Goal: Information Seeking & Learning: Learn about a topic

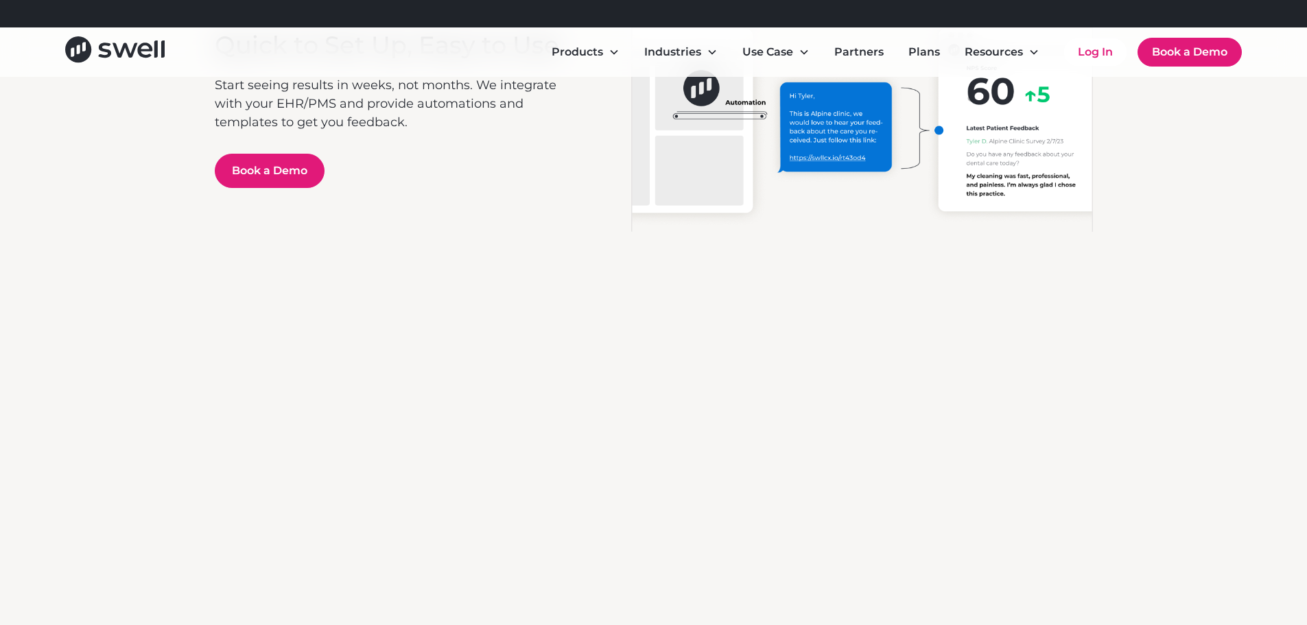
scroll to position [3498, 0]
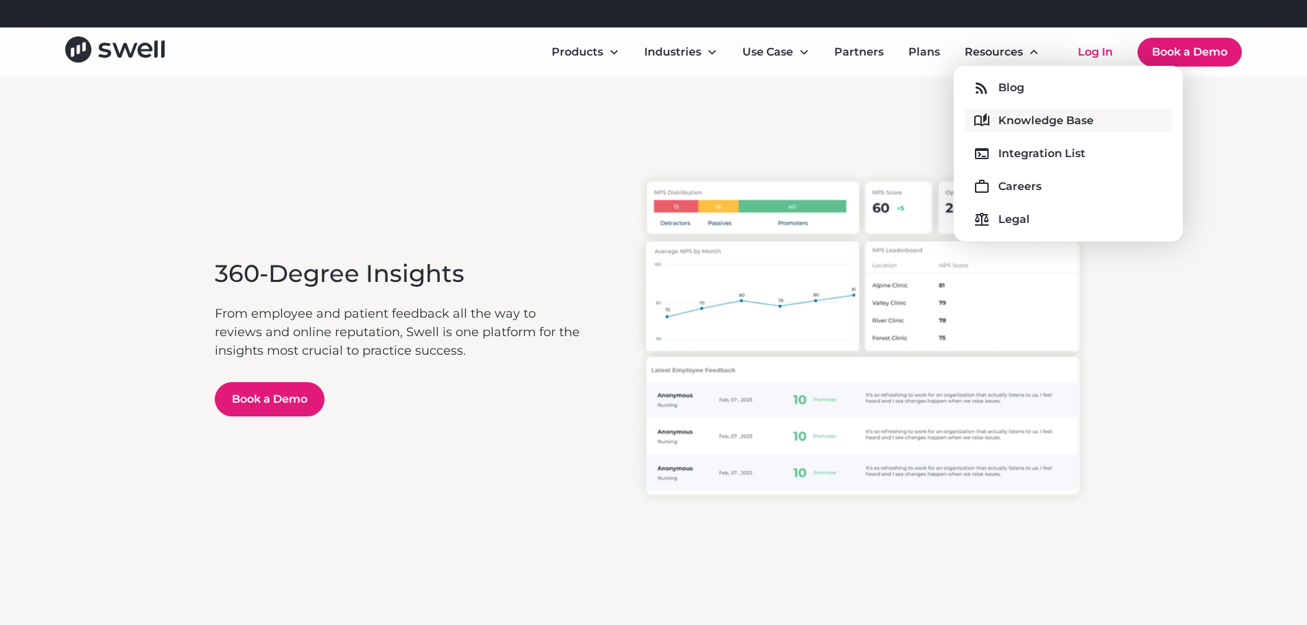
click at [1024, 118] on div "Knowledge Base" at bounding box center [1045, 120] width 95 height 16
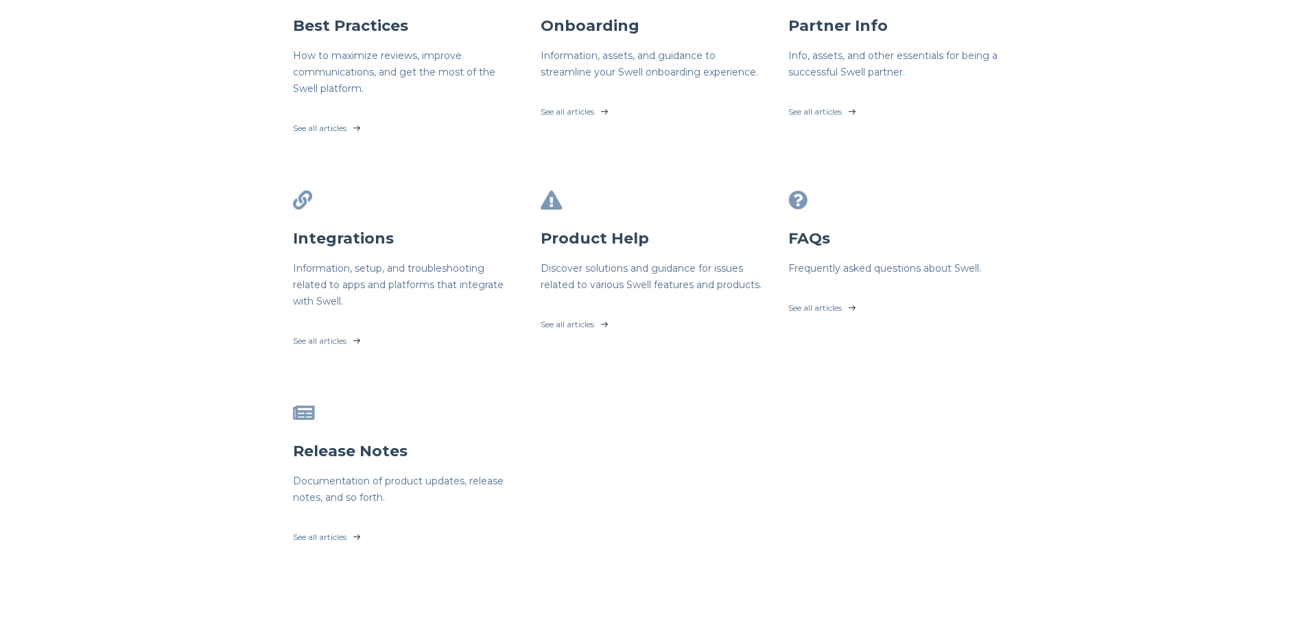
scroll to position [343, 0]
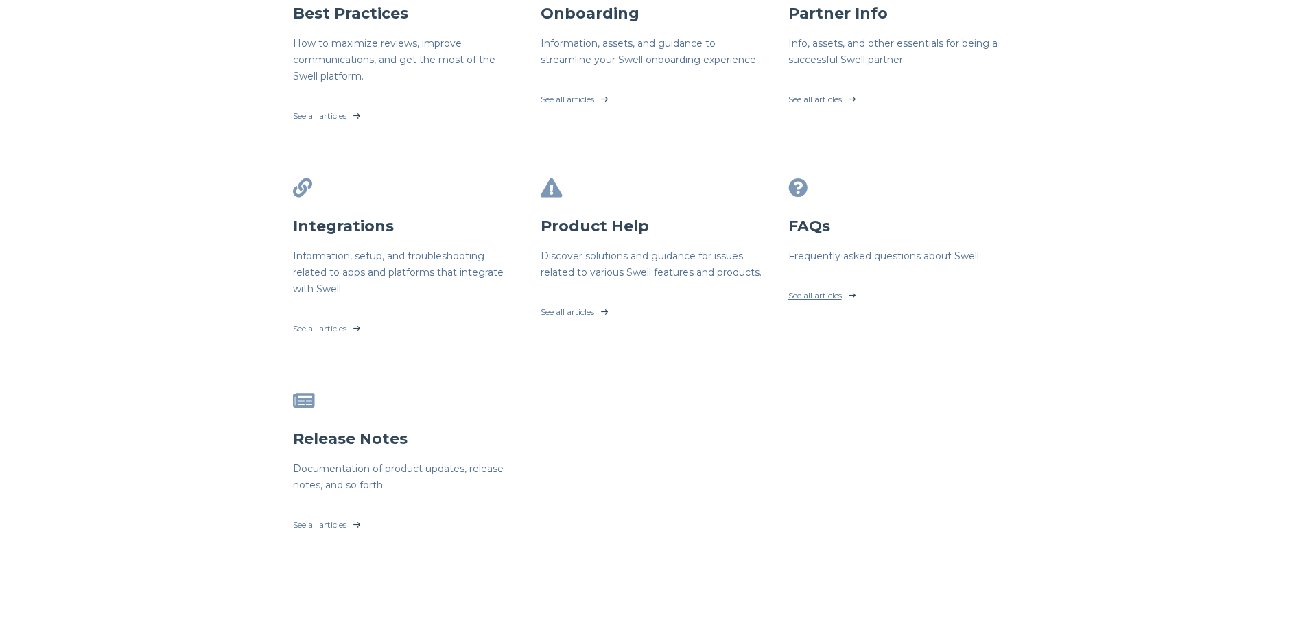
click at [806, 300] on link "See all articles" at bounding box center [901, 292] width 226 height 34
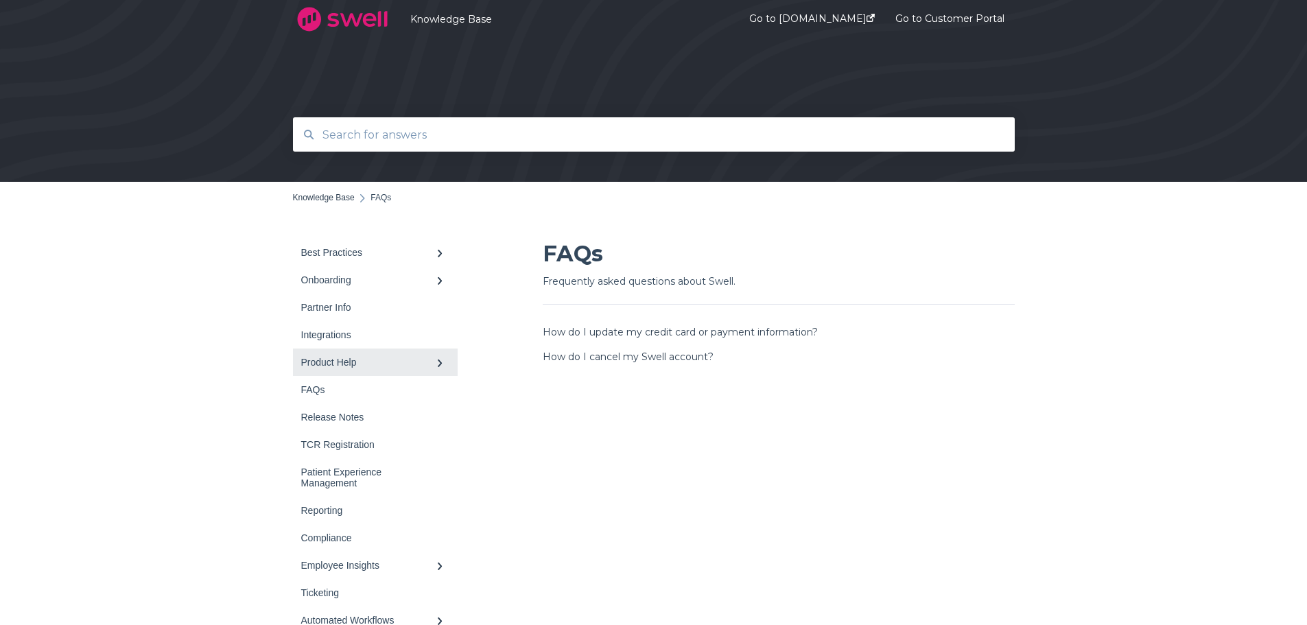
click at [327, 361] on div "Product Help" at bounding box center [368, 362] width 134 height 11
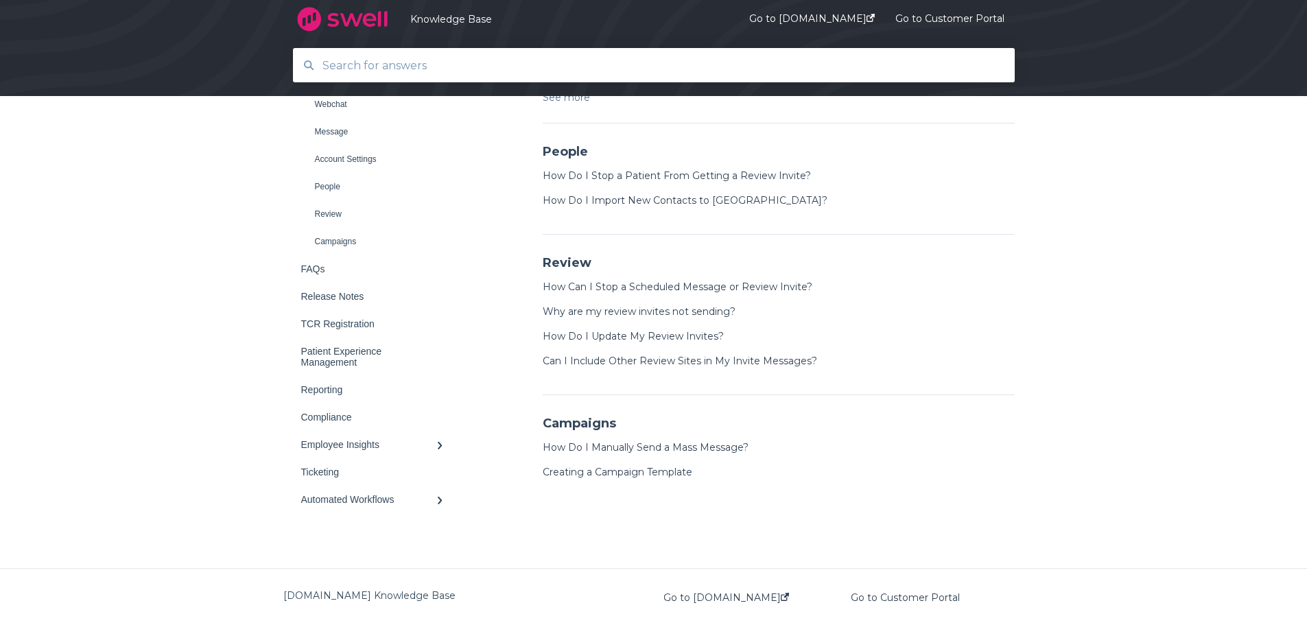
scroll to position [869, 0]
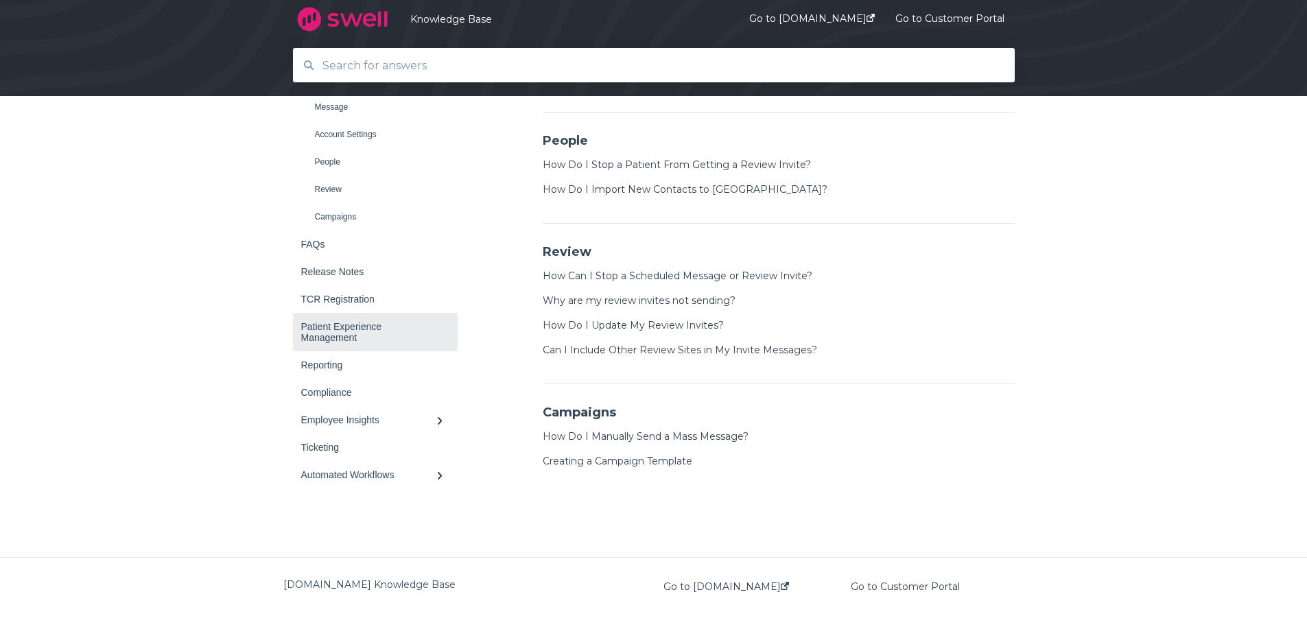
click at [332, 329] on div "Patient Experience Management" at bounding box center [368, 332] width 134 height 22
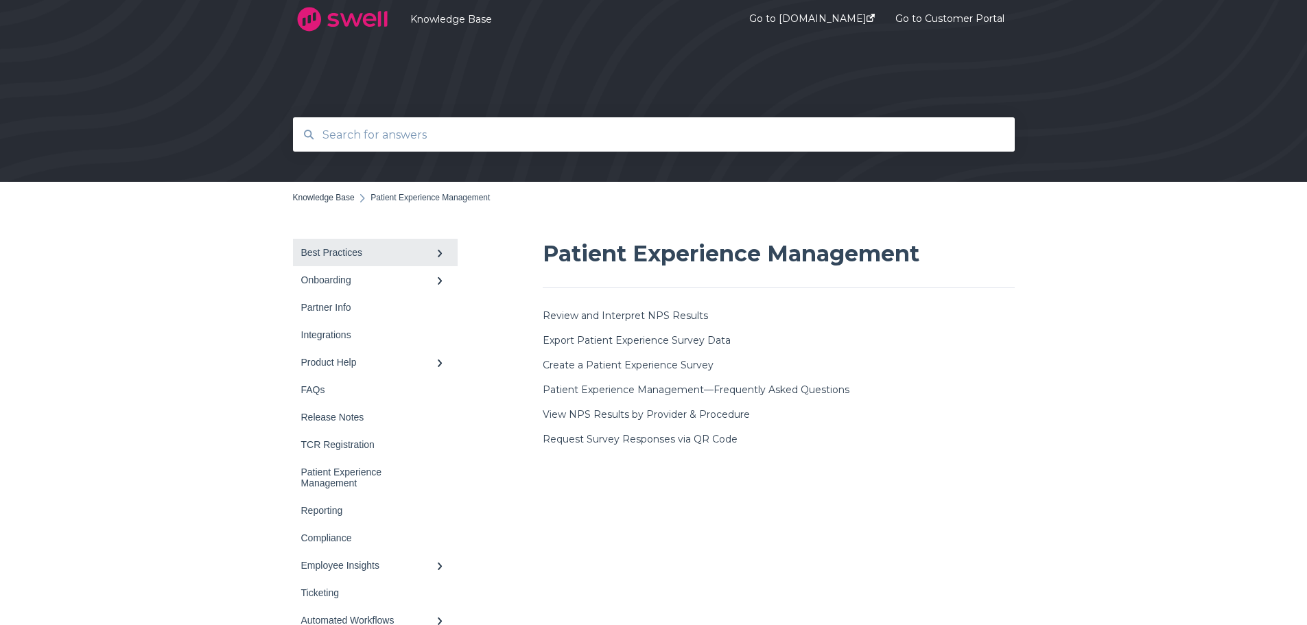
click at [344, 250] on div "Best Practices" at bounding box center [368, 252] width 134 height 11
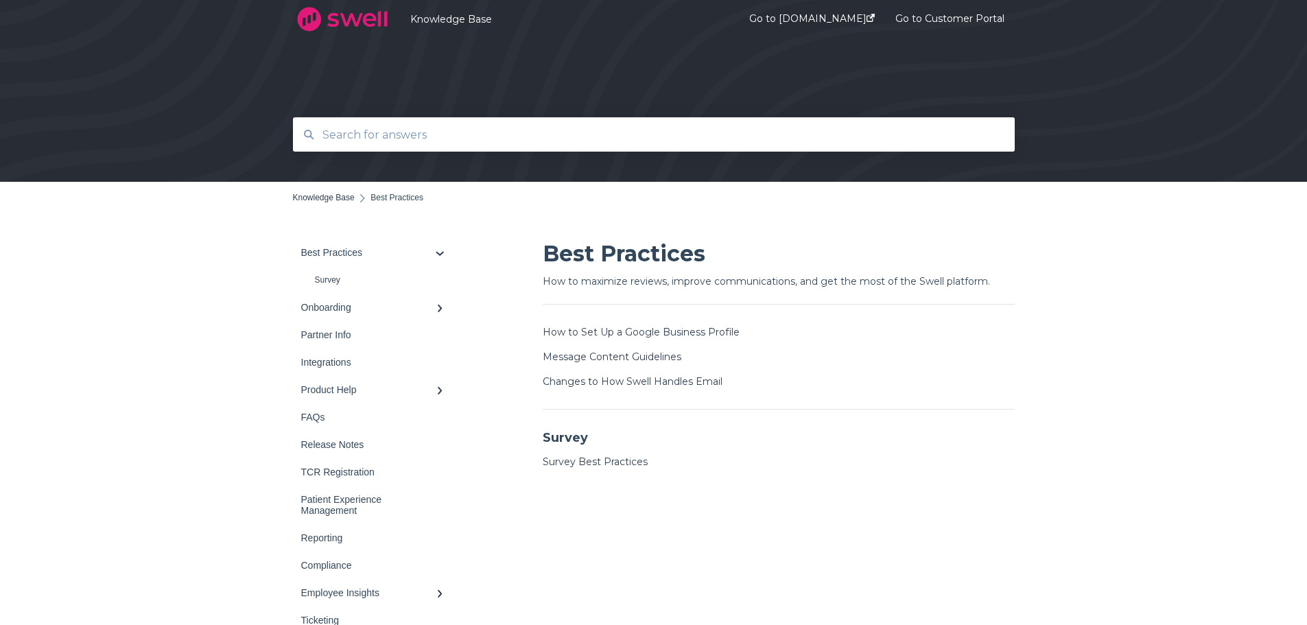
click at [568, 364] on li "Message Content Guidelines" at bounding box center [779, 360] width 472 height 25
click at [565, 354] on link "Message Content Guidelines" at bounding box center [612, 357] width 139 height 12
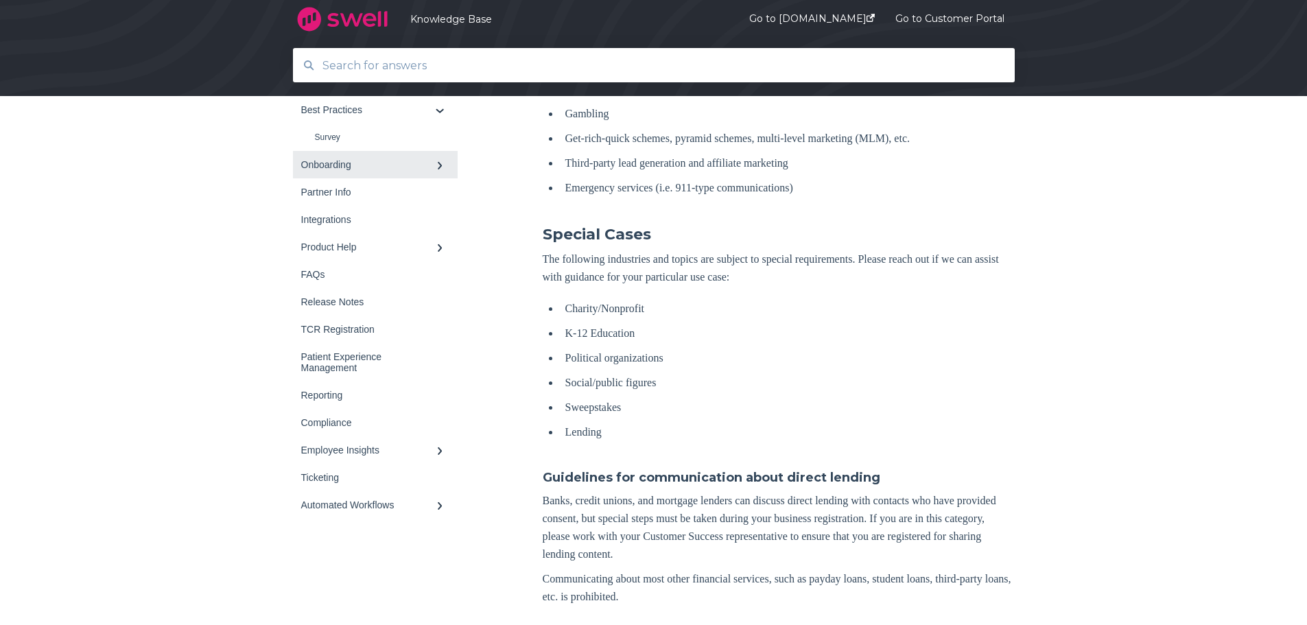
scroll to position [960, 0]
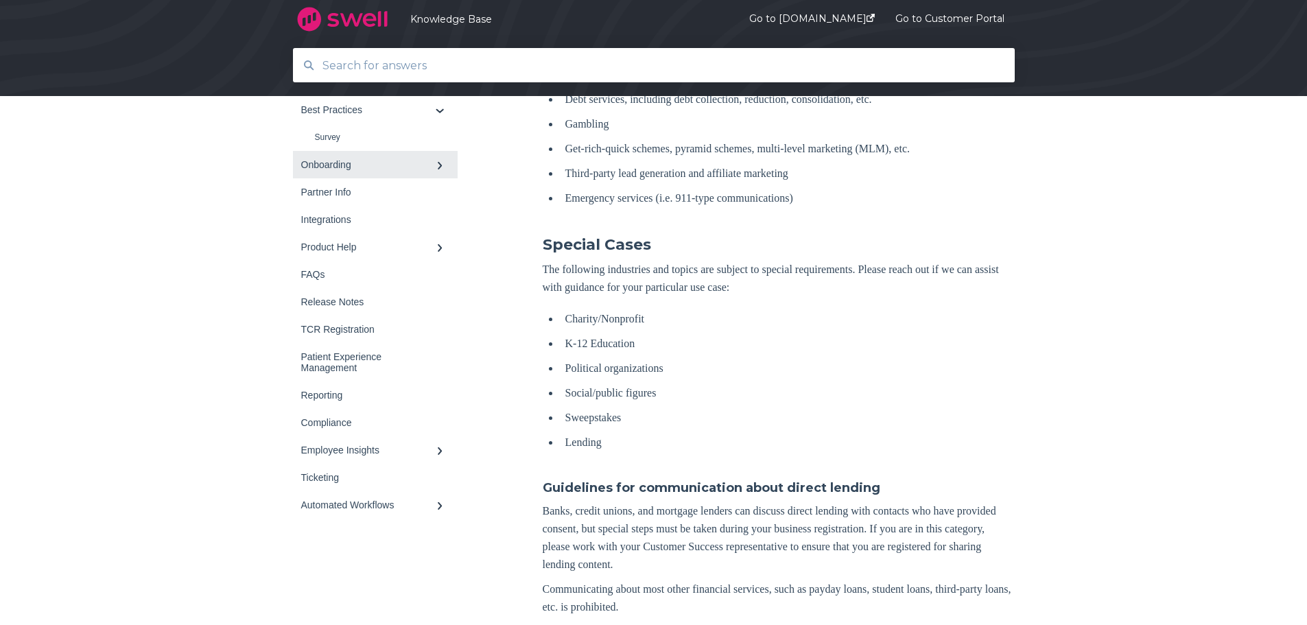
click at [436, 167] on div at bounding box center [440, 164] width 8 height 11
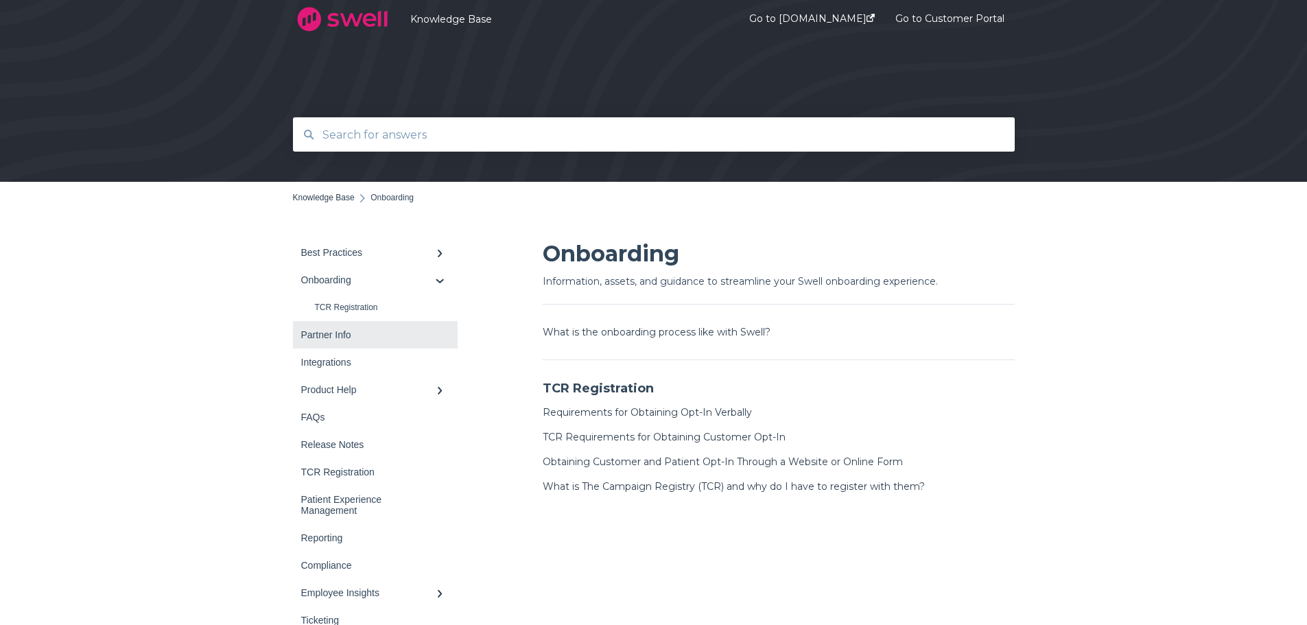
click at [322, 334] on div "Partner Info" at bounding box center [368, 334] width 134 height 11
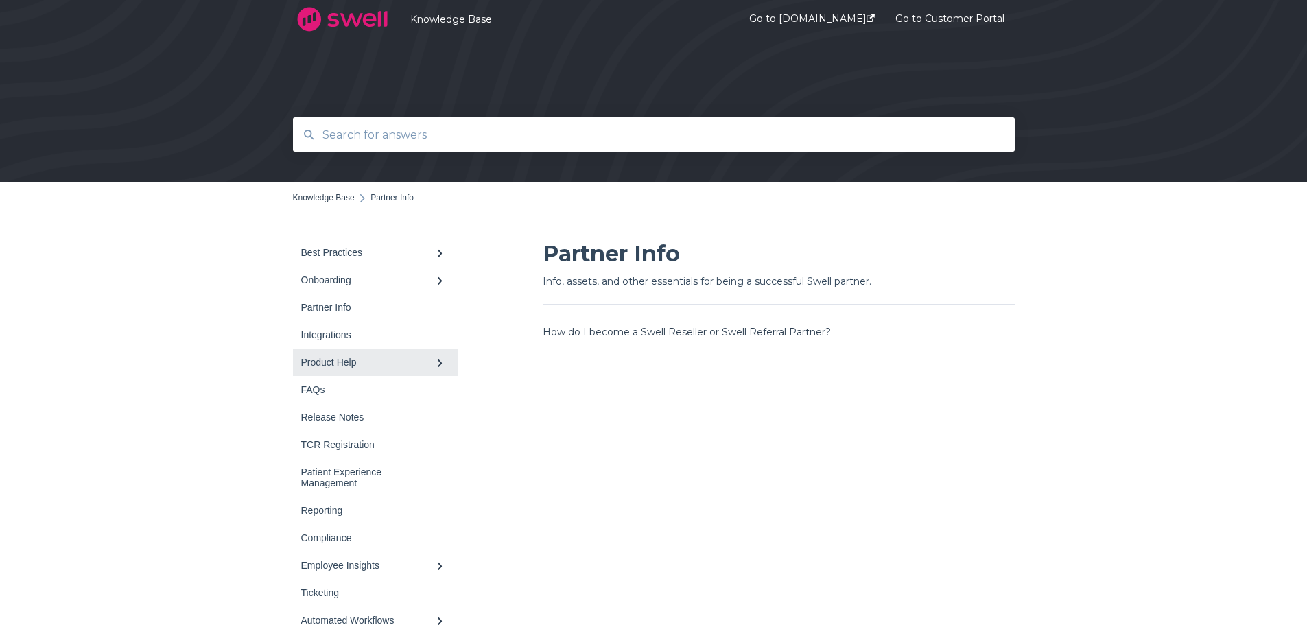
click at [325, 356] on link "Product Help" at bounding box center [375, 361] width 165 height 27
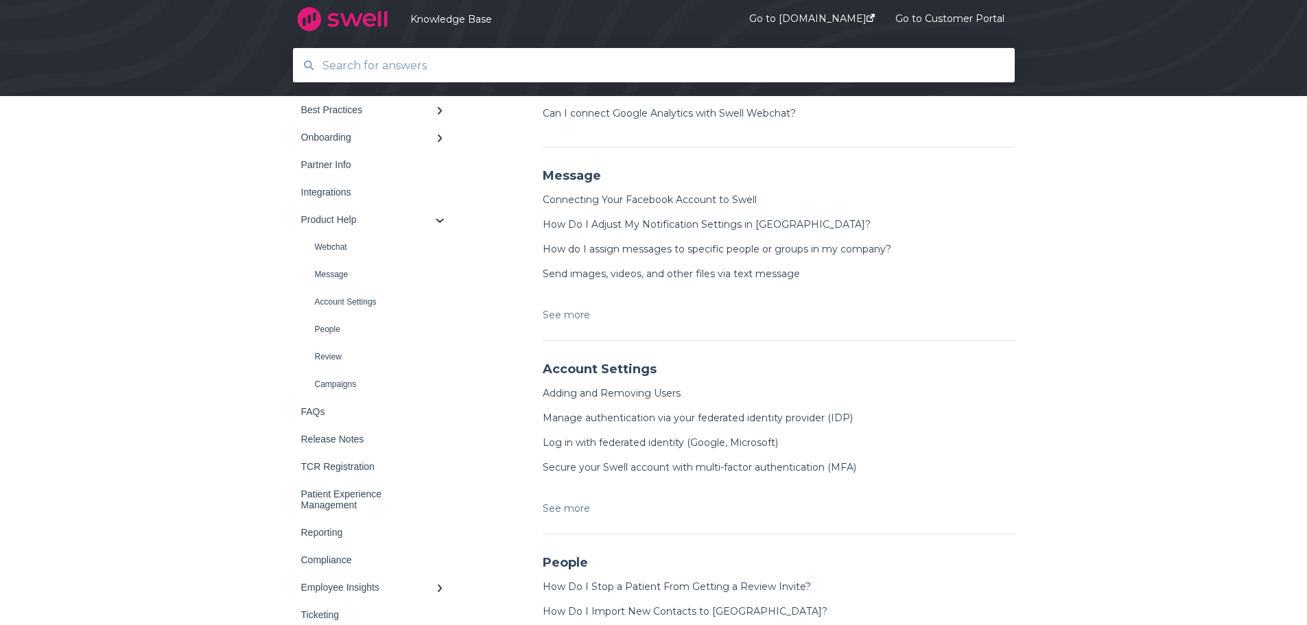
scroll to position [480, 0]
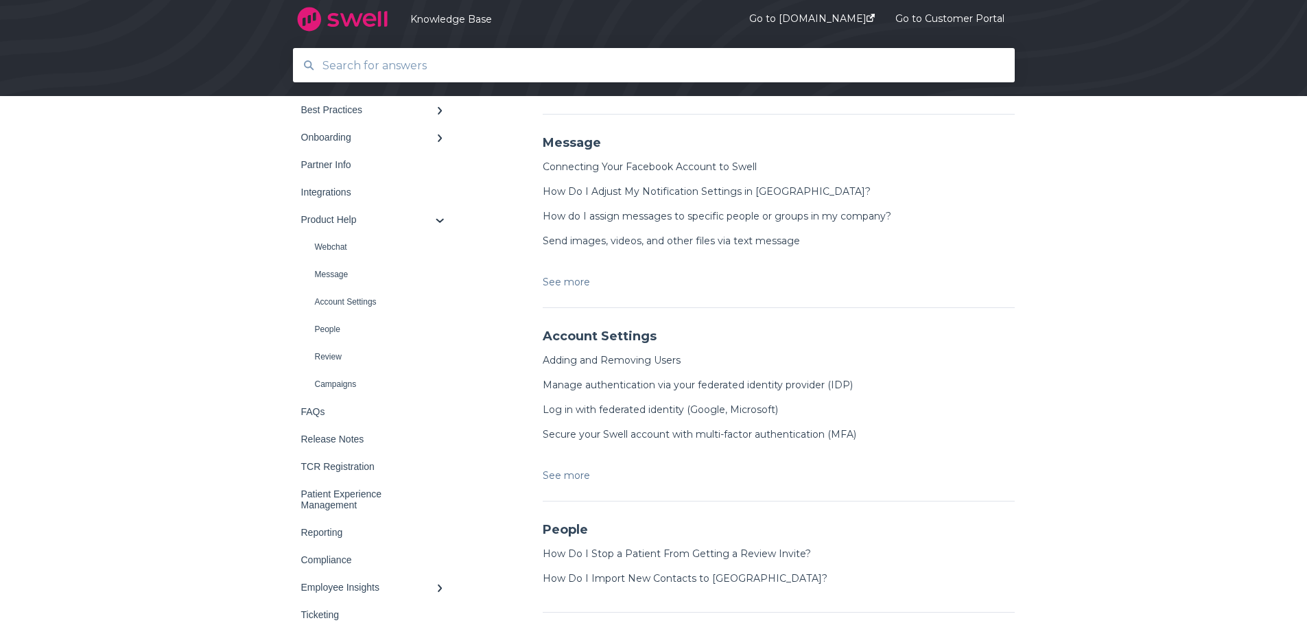
click at [556, 477] on link "See more" at bounding box center [566, 475] width 47 height 16
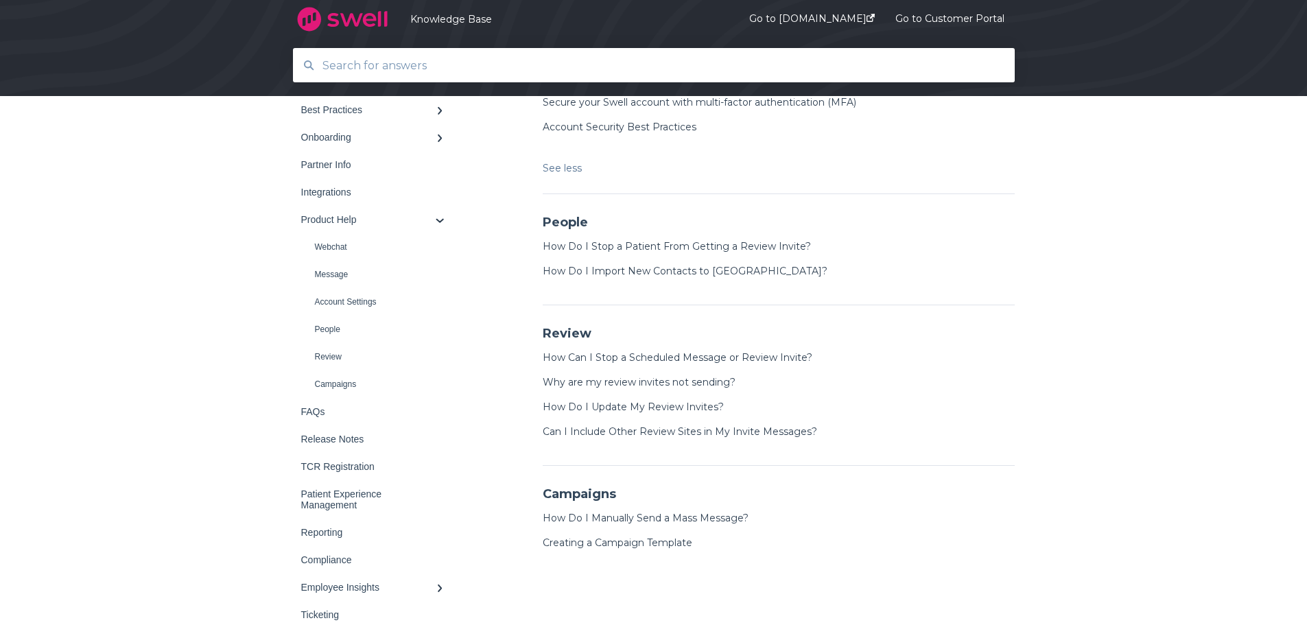
scroll to position [823, 0]
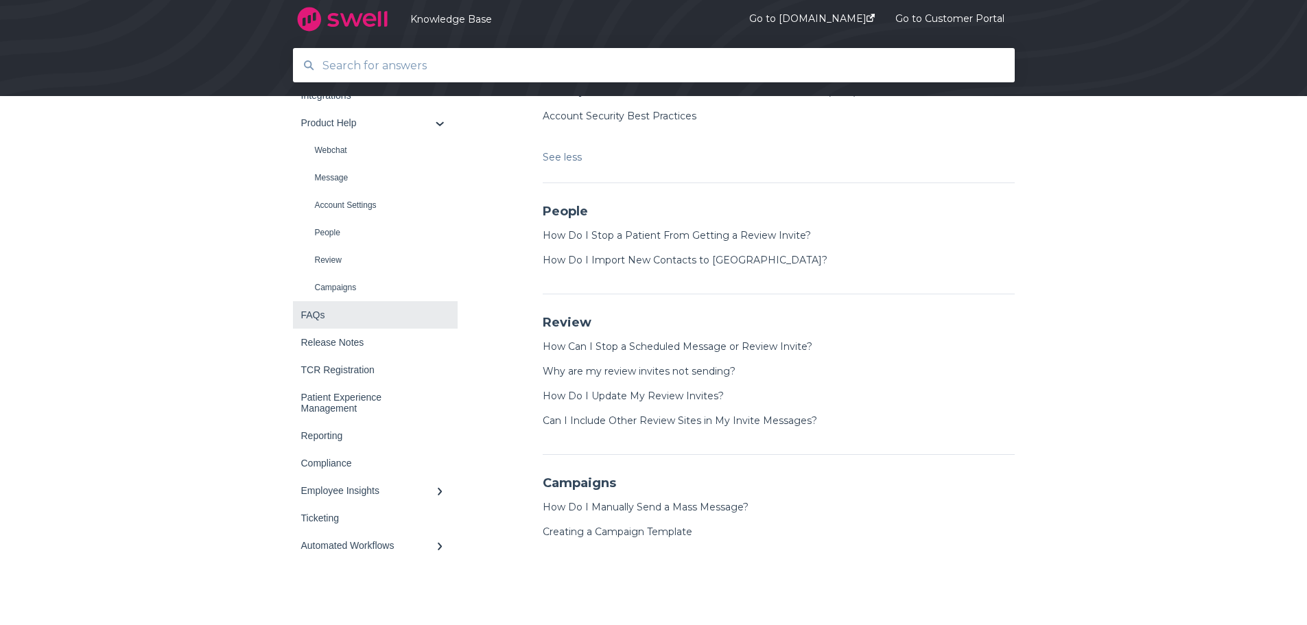
click at [313, 314] on div "FAQs" at bounding box center [368, 314] width 134 height 11
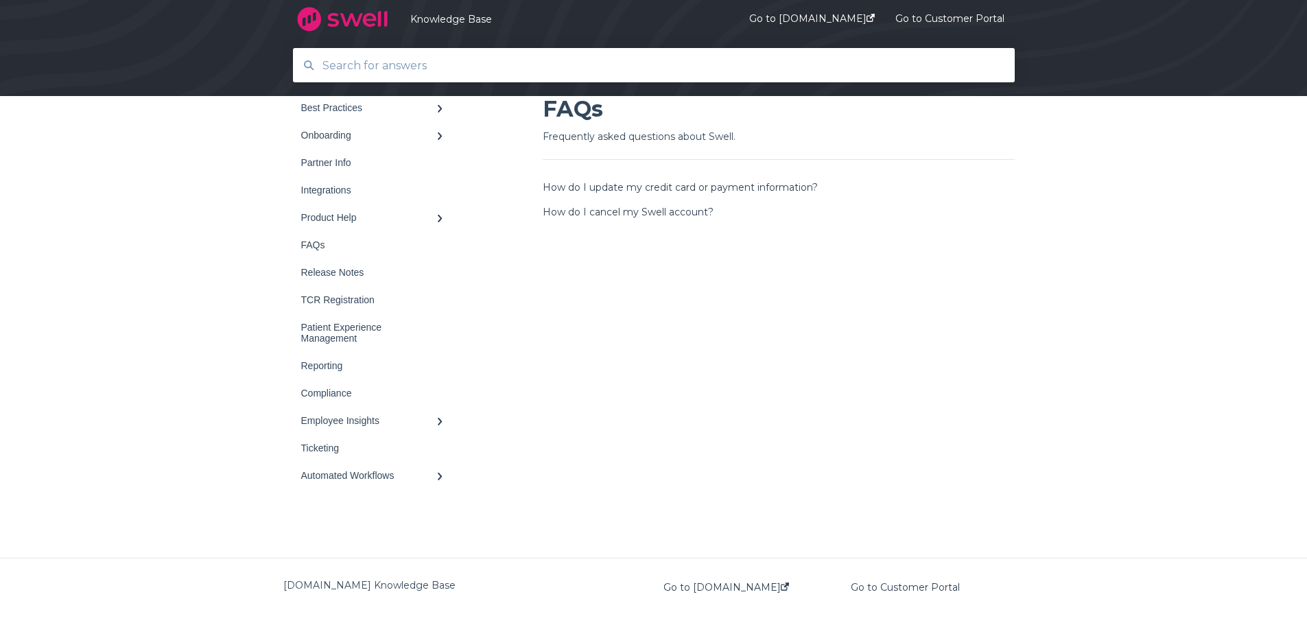
scroll to position [145, 0]
click at [327, 324] on div "Patient Experience Management" at bounding box center [368, 332] width 134 height 22
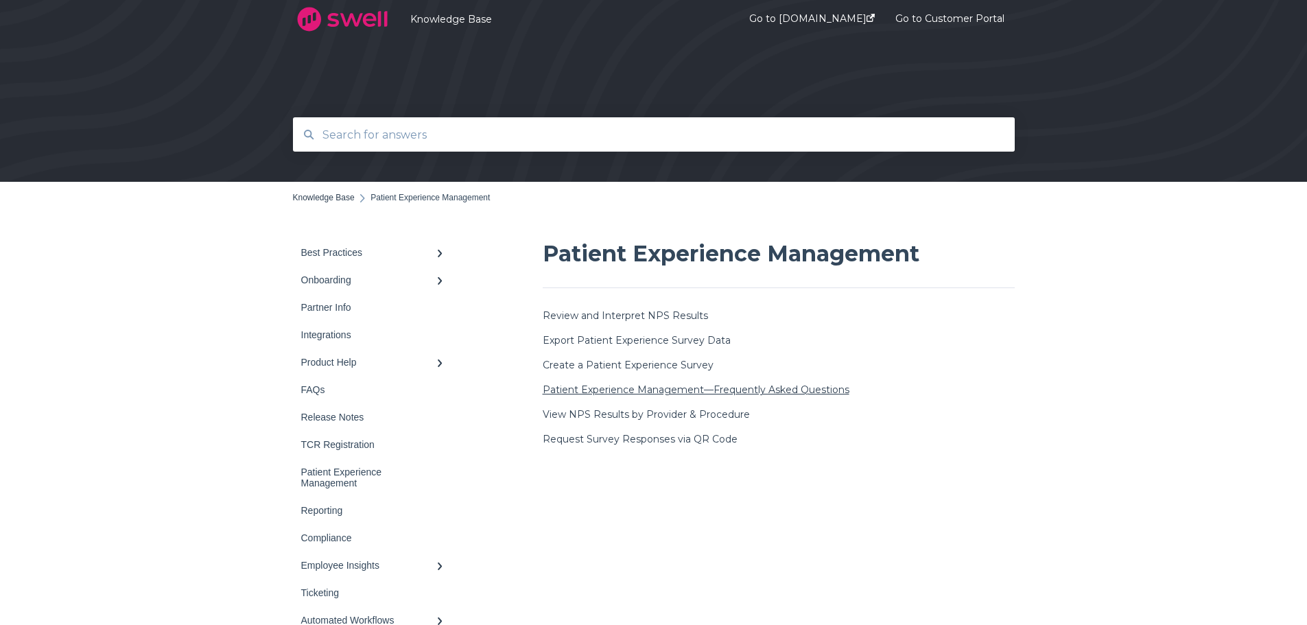
click at [659, 392] on link "Patient Experience Management—Frequently Asked Questions" at bounding box center [696, 389] width 307 height 12
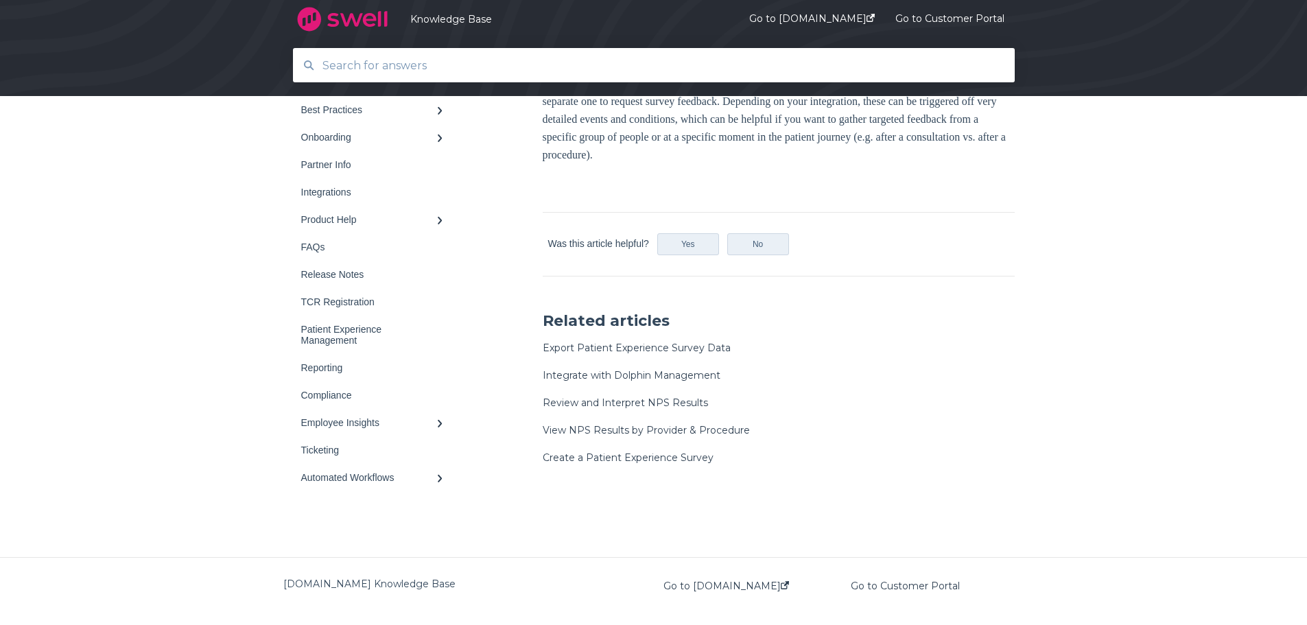
scroll to position [1836, 0]
click at [337, 270] on div "Release Notes" at bounding box center [368, 274] width 134 height 11
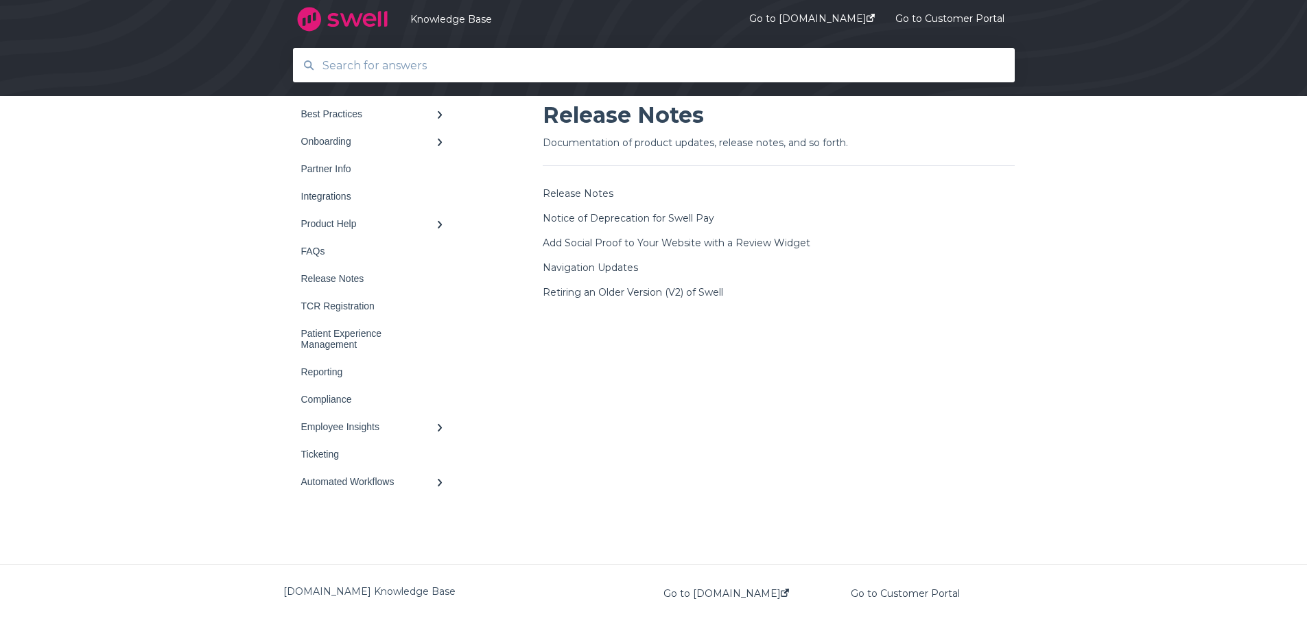
scroll to position [145, 0]
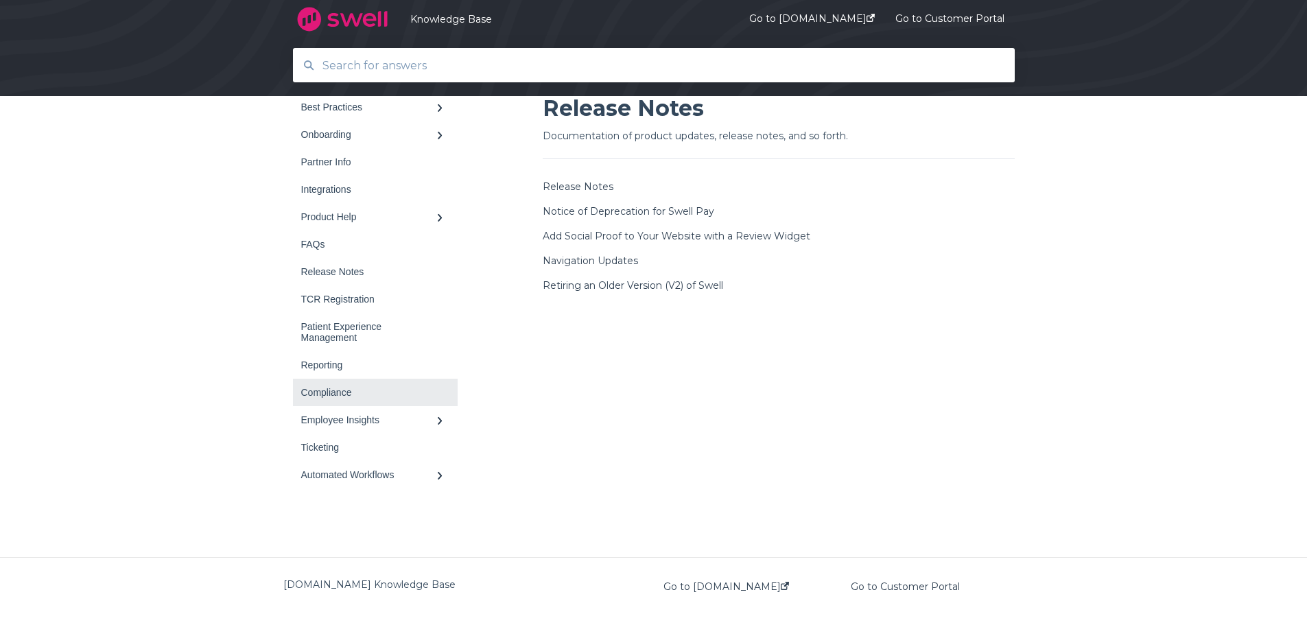
click at [313, 387] on div "Compliance" at bounding box center [368, 392] width 134 height 11
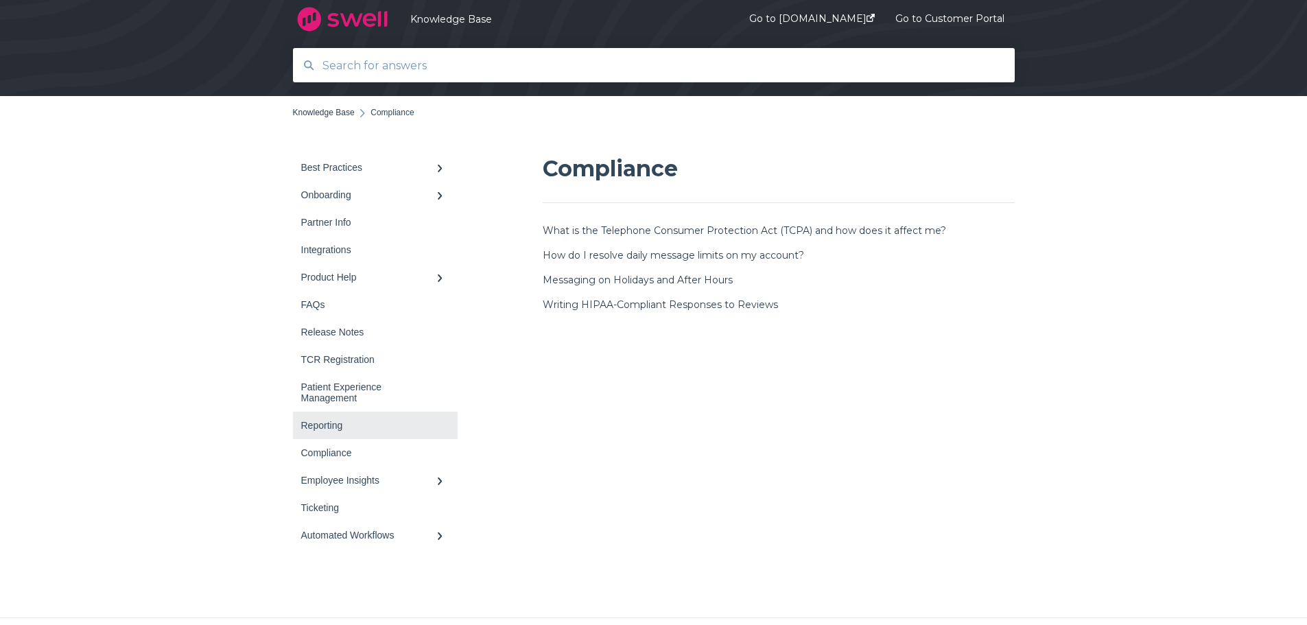
scroll to position [145, 0]
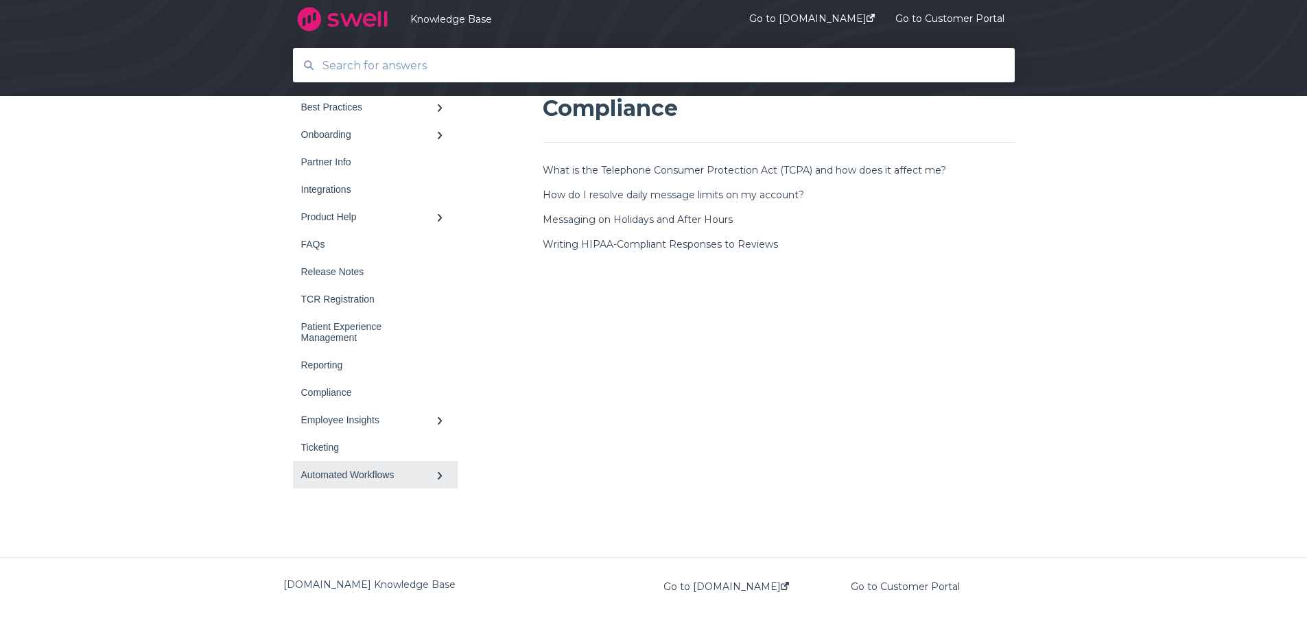
click at [354, 472] on div "Automated Workflows" at bounding box center [368, 474] width 134 height 11
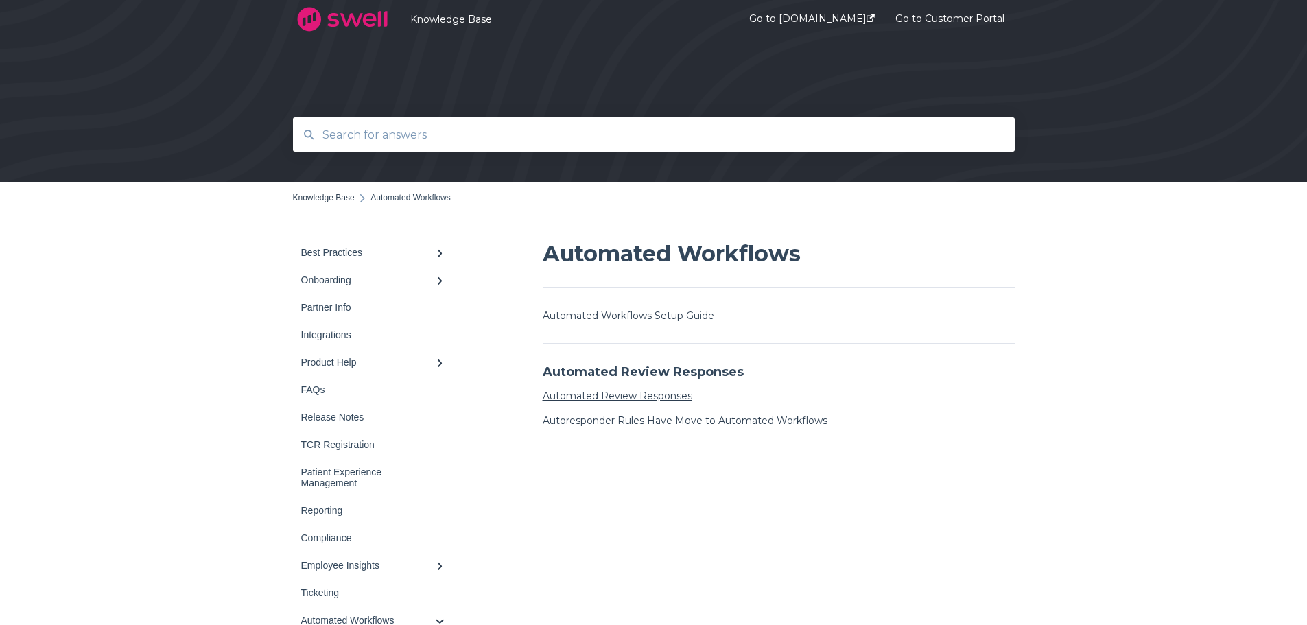
click at [613, 396] on link "Automated Review Responses" at bounding box center [618, 396] width 150 height 12
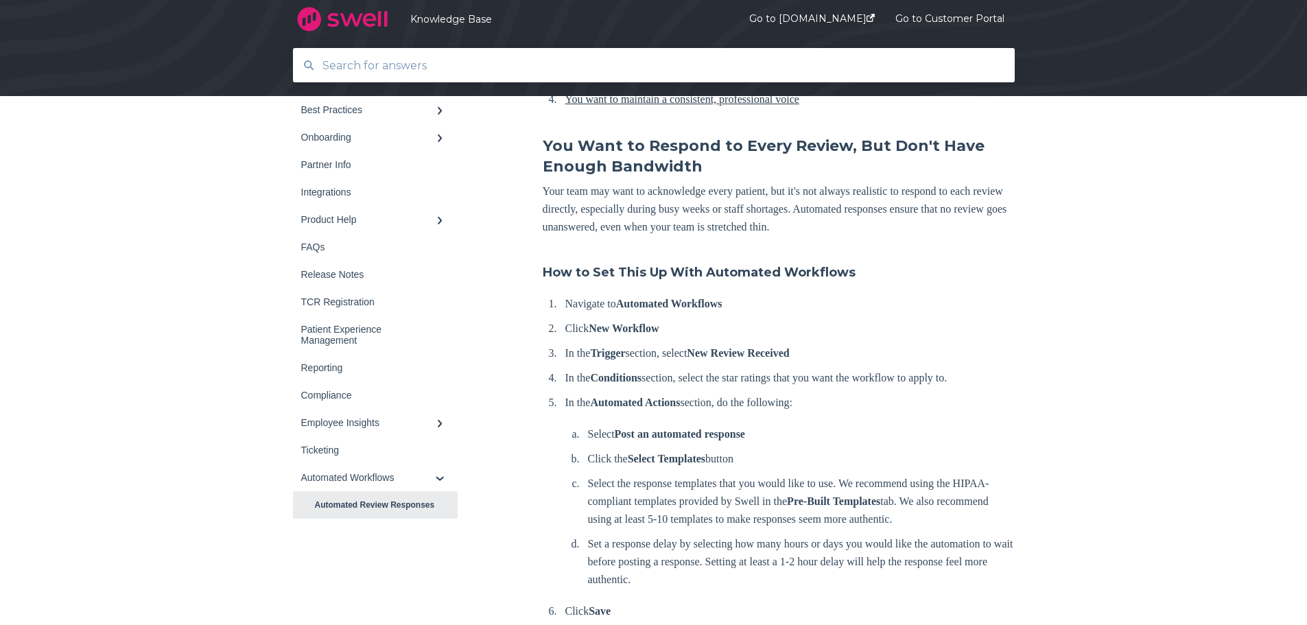
scroll to position [480, 0]
